Goal: Task Accomplishment & Management: Use online tool/utility

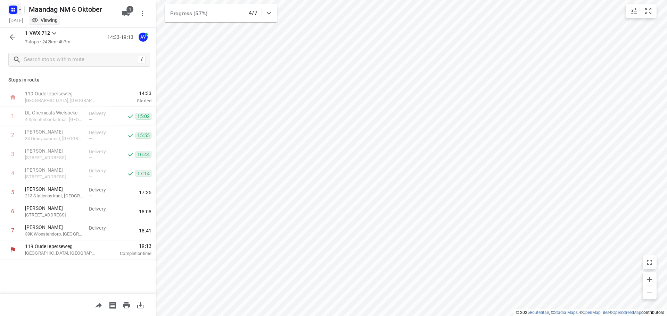
click at [14, 12] on rect "button" at bounding box center [13, 10] width 8 height 8
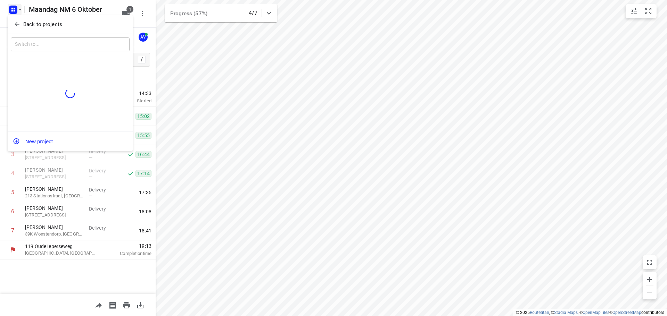
click at [16, 26] on icon "button" at bounding box center [17, 24] width 7 height 7
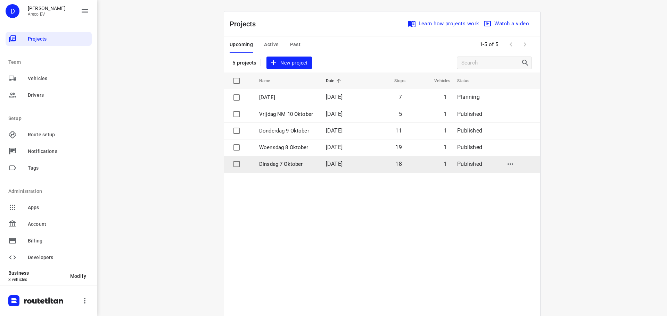
click at [265, 164] on p "Dinsdag 7 Oktober" at bounding box center [287, 164] width 56 height 8
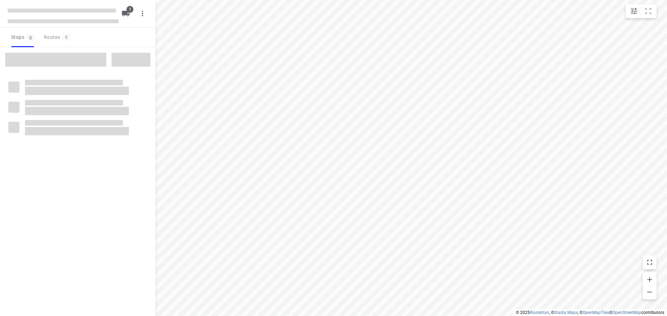
type input "distance"
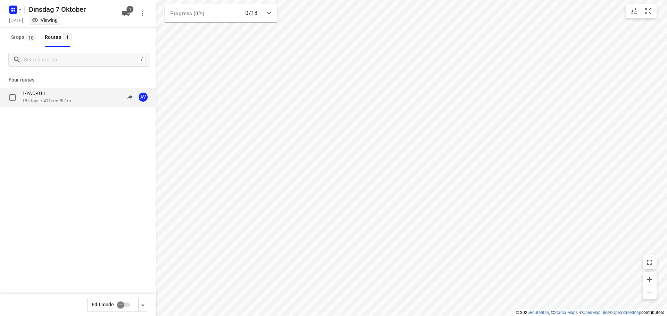
click at [58, 94] on div "1-YAQ-011" at bounding box center [46, 94] width 49 height 8
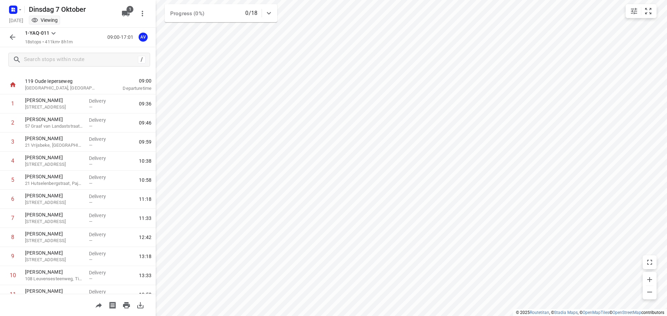
scroll to position [14, 0]
click at [13, 11] on rect "button" at bounding box center [13, 10] width 8 height 8
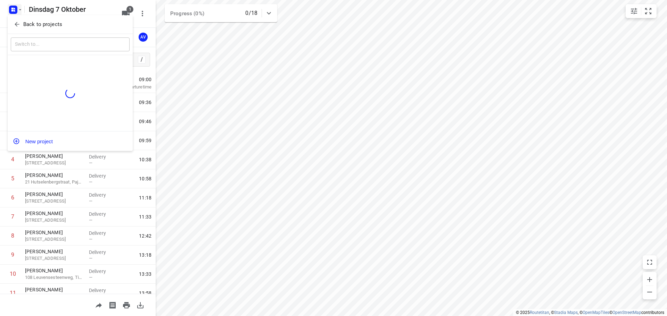
click at [14, 22] on icon "button" at bounding box center [17, 24] width 7 height 7
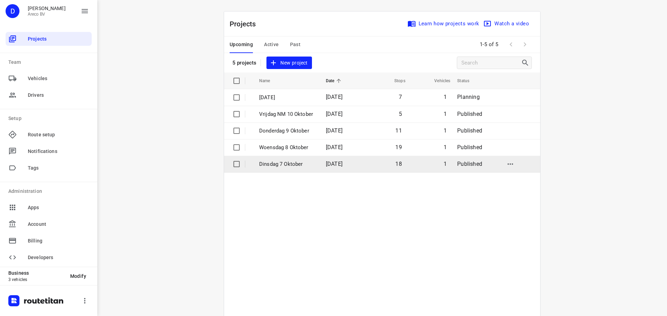
click at [272, 163] on p "Dinsdag 7 Oktober" at bounding box center [287, 164] width 56 height 8
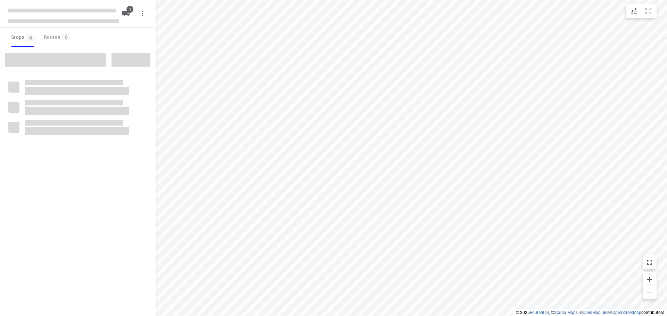
type input "distance"
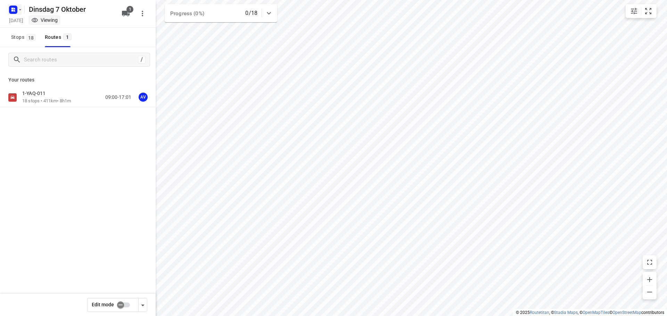
click at [14, 9] on icon "button" at bounding box center [15, 9] width 2 height 2
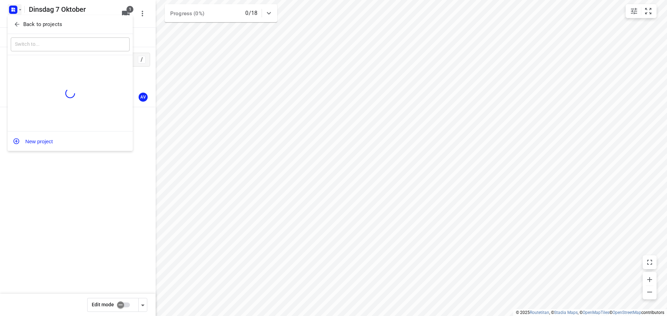
click at [17, 22] on icon "button" at bounding box center [17, 24] width 7 height 7
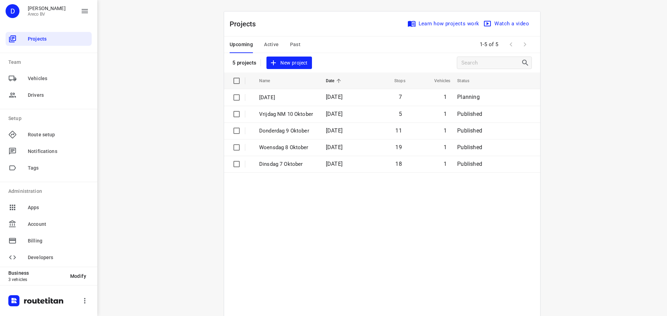
click at [273, 43] on span "Active" at bounding box center [271, 44] width 15 height 9
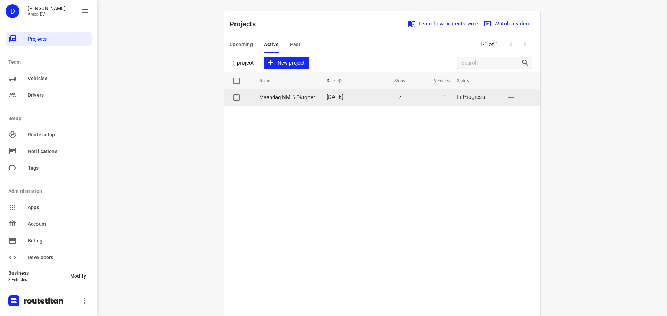
click at [264, 96] on p "Maandag NM 6 Oktober" at bounding box center [287, 98] width 57 height 8
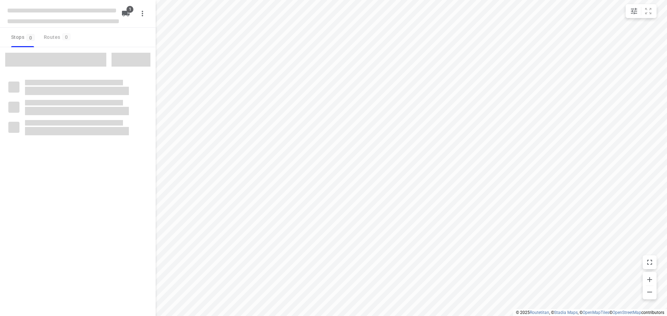
type input "distance"
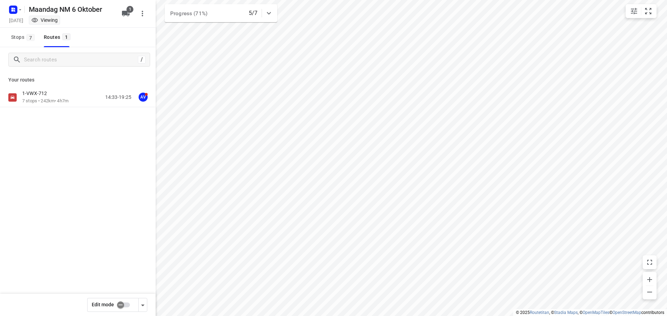
click at [51, 91] on div "1-VWX-712" at bounding box center [45, 94] width 46 height 8
